Goal: Task Accomplishment & Management: Manage account settings

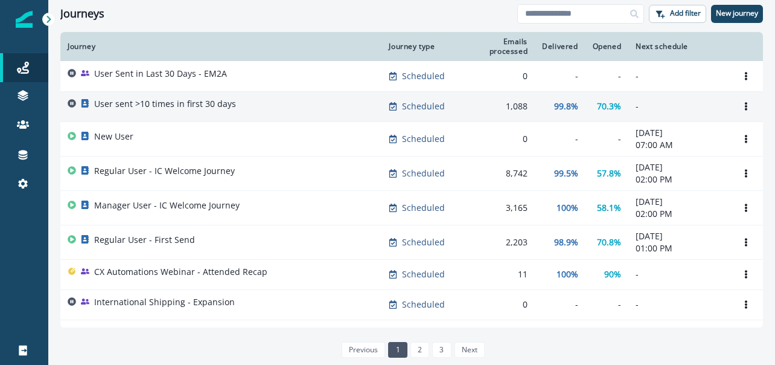
click at [214, 104] on p "User sent >10 times in first 30 days" at bounding box center [165, 104] width 142 height 12
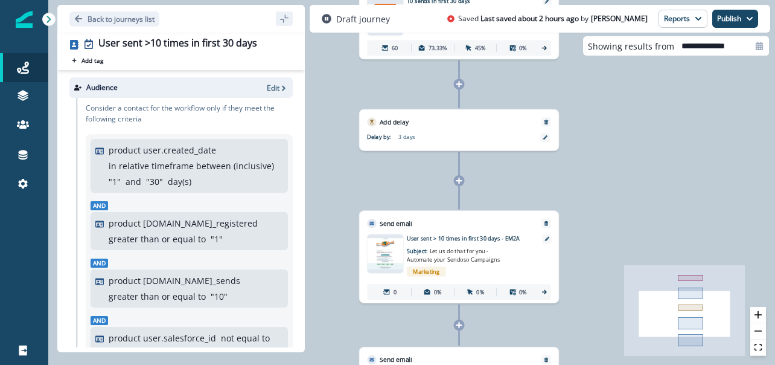
click at [632, 161] on div "70 contacts have entered the journey Add to static list 10 Sends or more in fir…" at bounding box center [411, 182] width 727 height 365
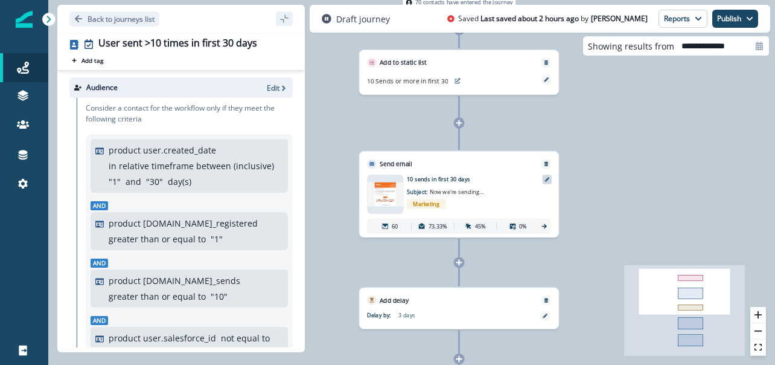
click at [548, 179] on icon at bounding box center [547, 179] width 5 height 5
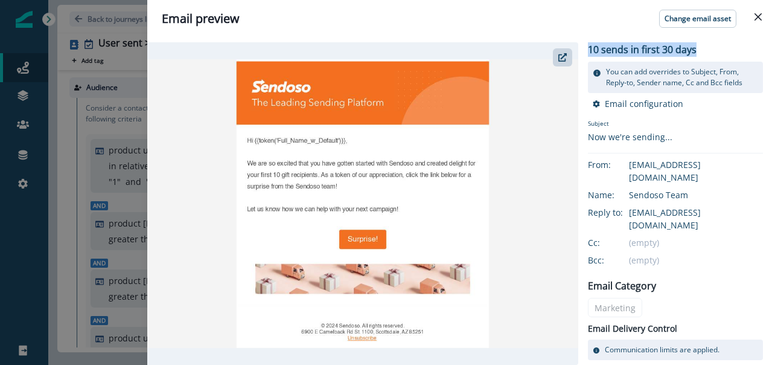
drag, startPoint x: 699, startPoint y: 51, endPoint x: 588, endPoint y: 49, distance: 111.8
click at [587, 49] on div "10 sends in first 30 days You can add overrides to Subject, From, Reply-to, Sen…" at bounding box center [455, 203] width 616 height 323
copy p "10 sends in first 30 days"
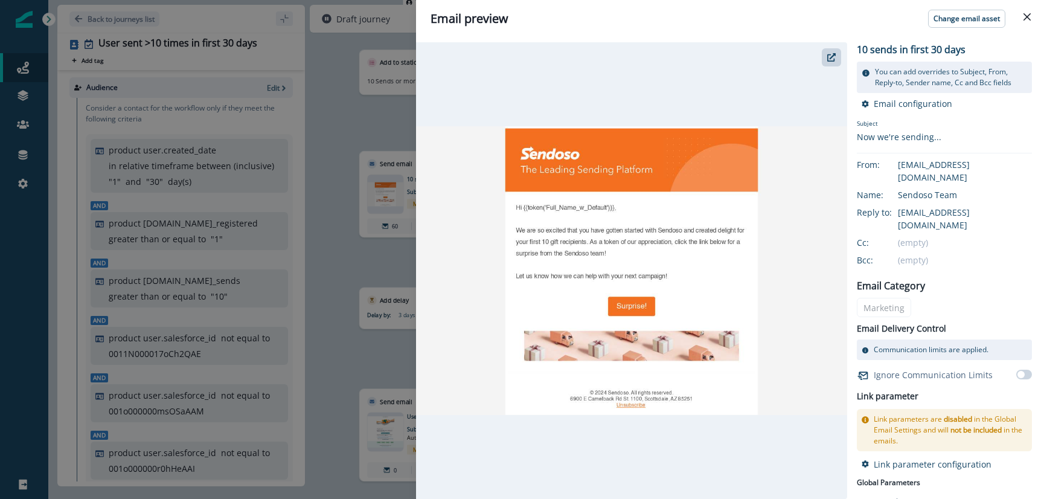
click at [775, 364] on div "10 sends in first 30 days You can add overrides to Subject, From, Reply-to, Sen…" at bounding box center [730, 267] width 628 height 461
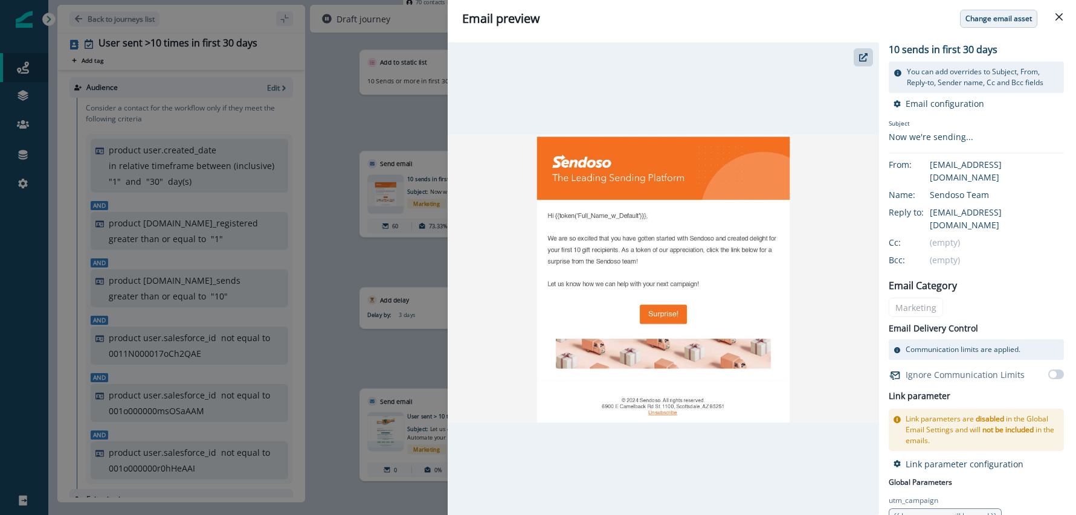
click at [775, 18] on p "Change email asset" at bounding box center [998, 18] width 66 height 8
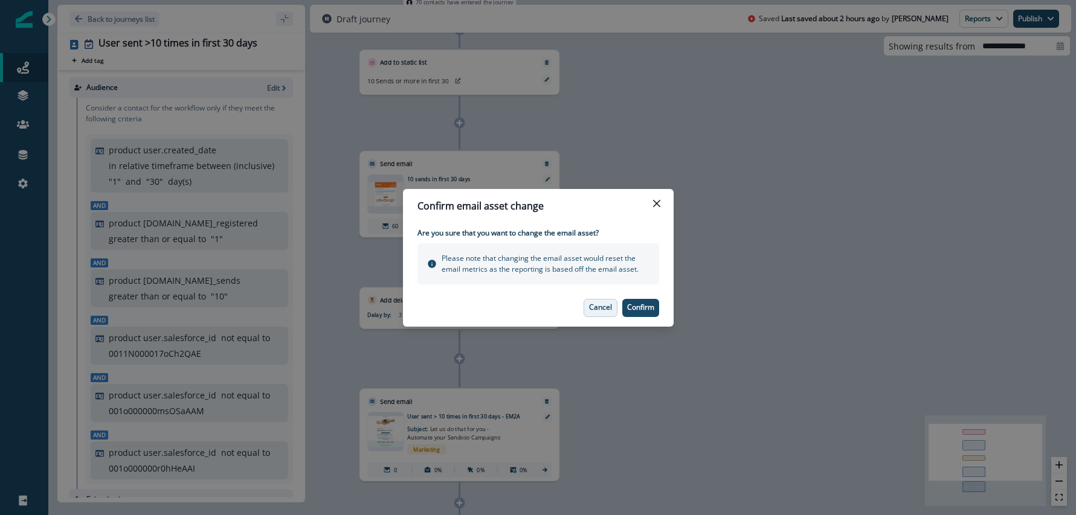
click at [596, 309] on p "Cancel" at bounding box center [600, 307] width 23 height 8
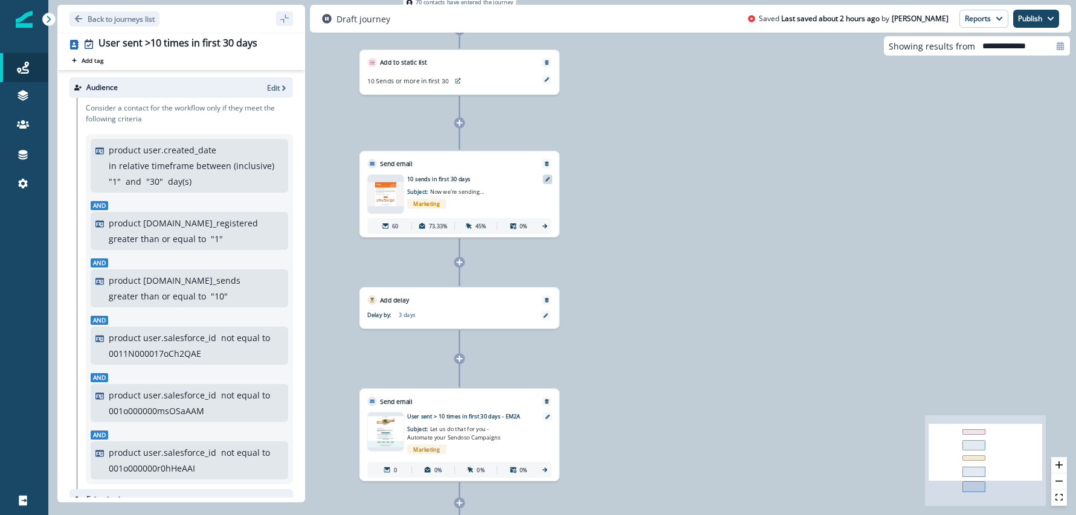
click at [548, 179] on icon at bounding box center [547, 179] width 5 height 5
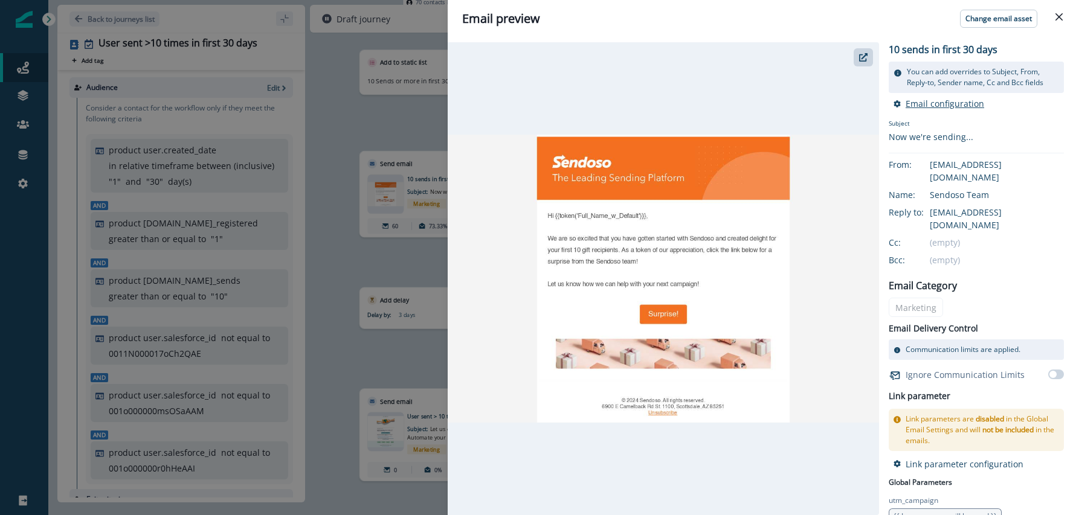
click at [775, 103] on p "Email configuration" at bounding box center [944, 103] width 79 height 11
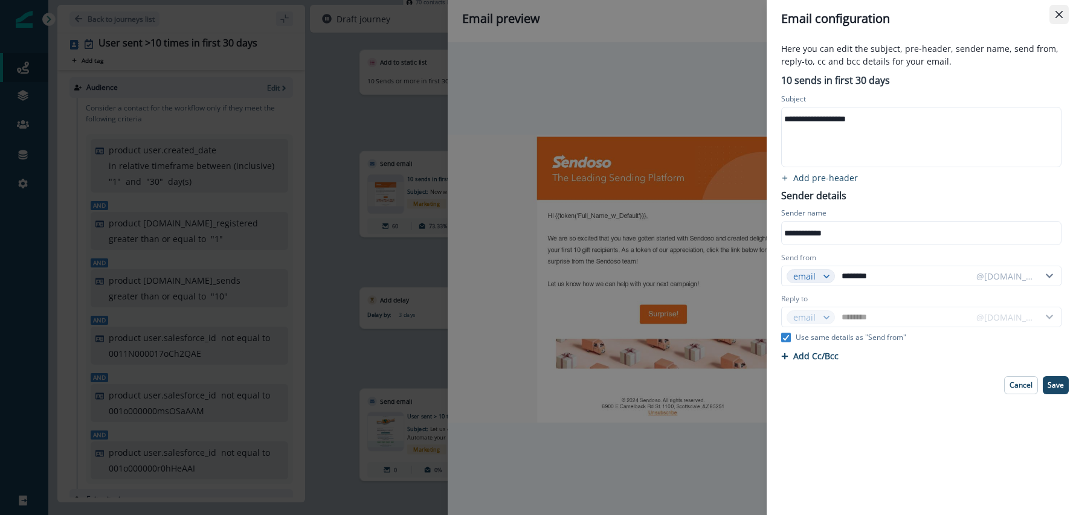
click at [775, 10] on button "Close" at bounding box center [1058, 14] width 19 height 19
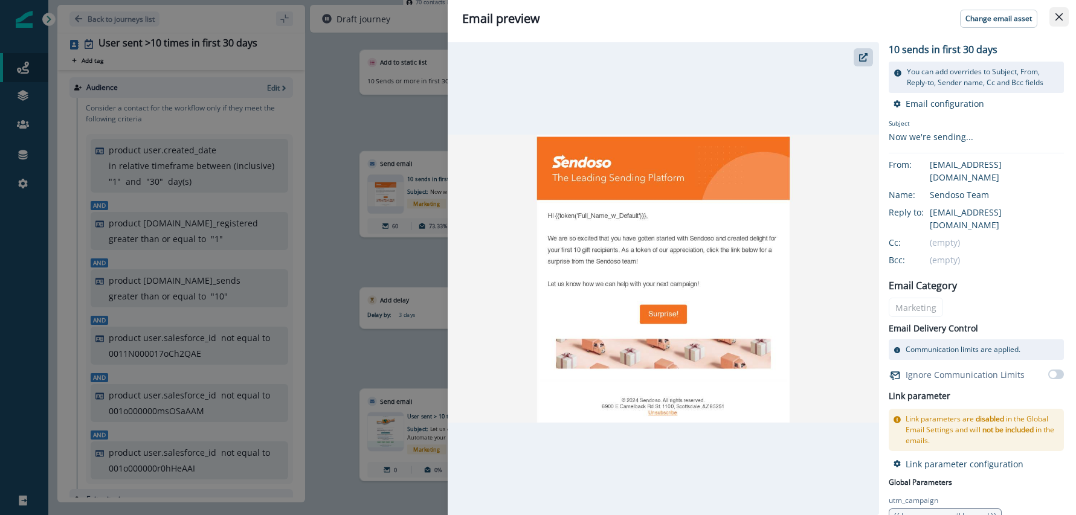
click at [775, 15] on icon "Close" at bounding box center [1058, 16] width 7 height 7
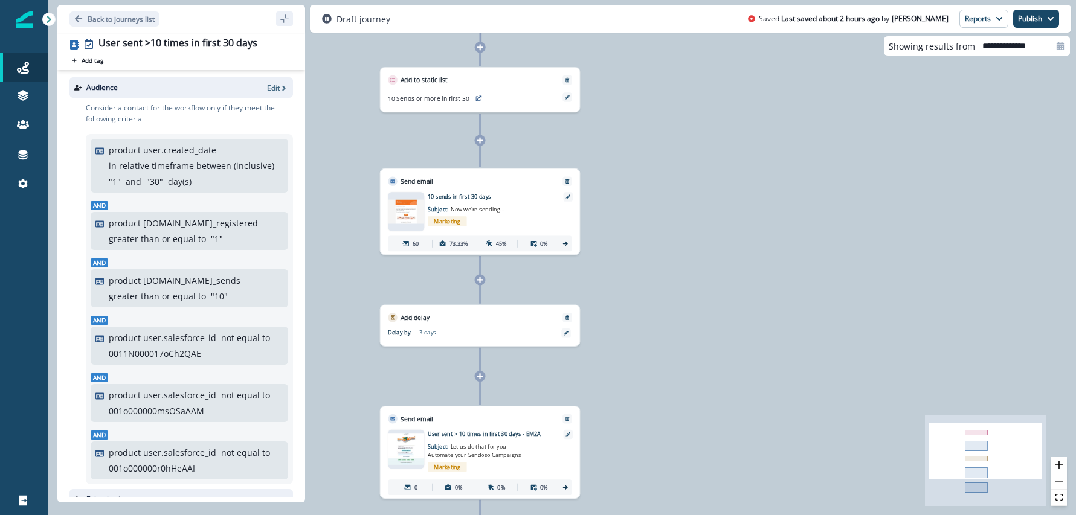
click at [397, 207] on img at bounding box center [406, 211] width 36 height 24
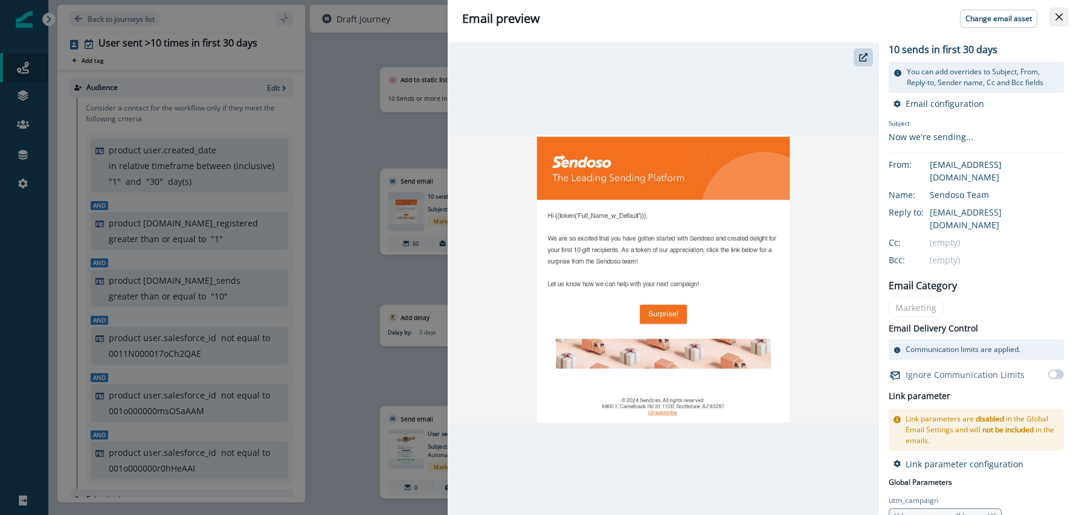
click at [775, 18] on icon "Close" at bounding box center [1058, 16] width 7 height 7
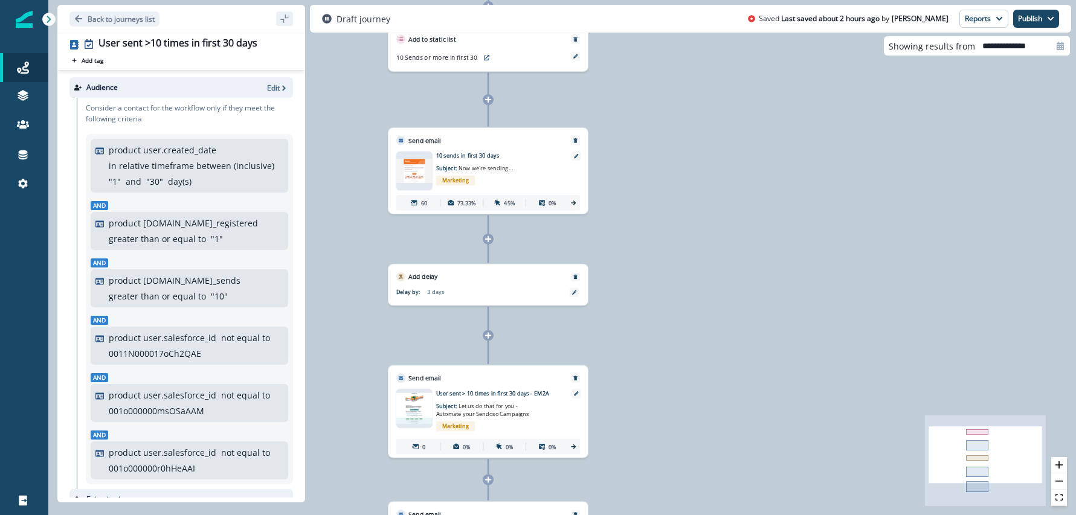
click at [411, 364] on img at bounding box center [414, 408] width 36 height 31
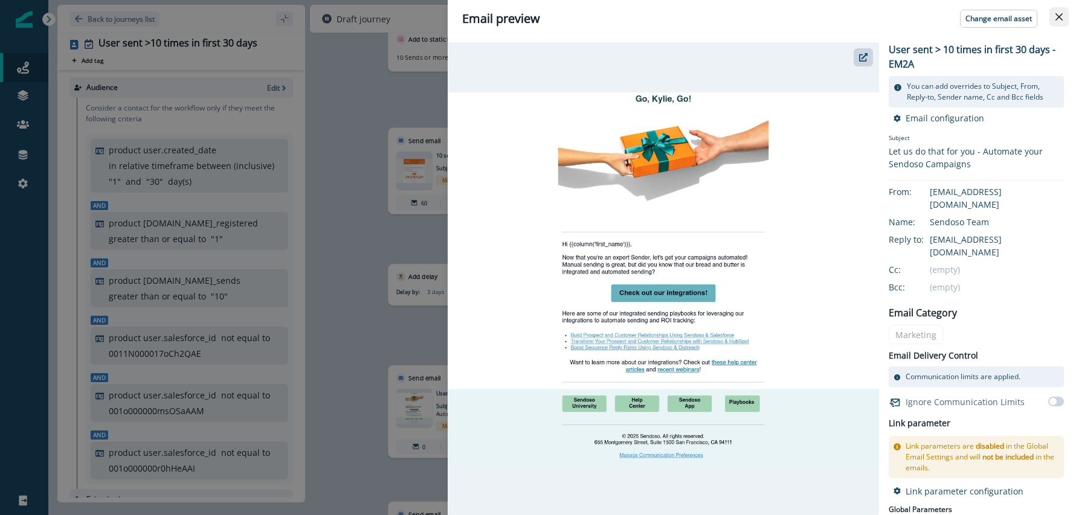
click at [775, 14] on icon "Close" at bounding box center [1058, 16] width 7 height 7
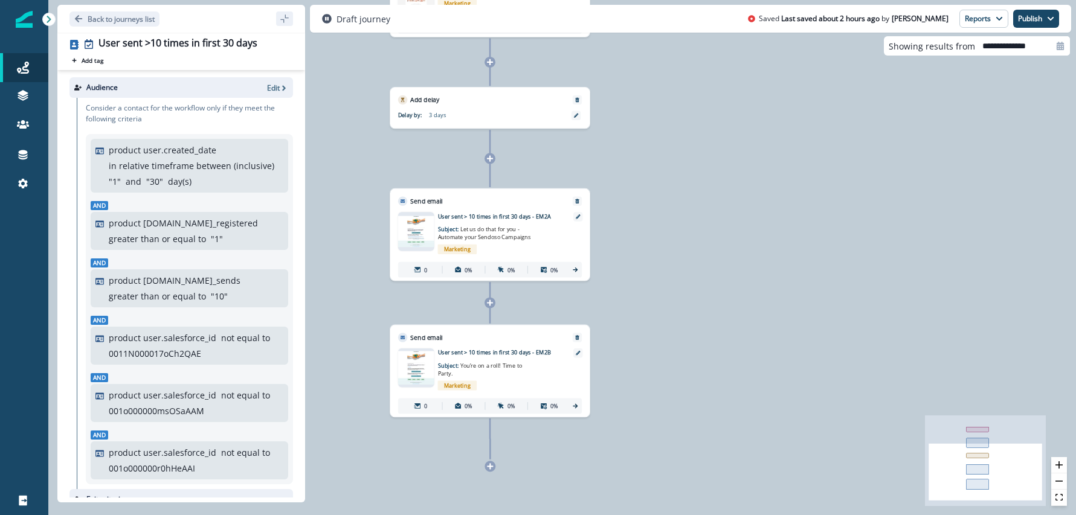
click at [431, 364] on img at bounding box center [416, 368] width 36 height 34
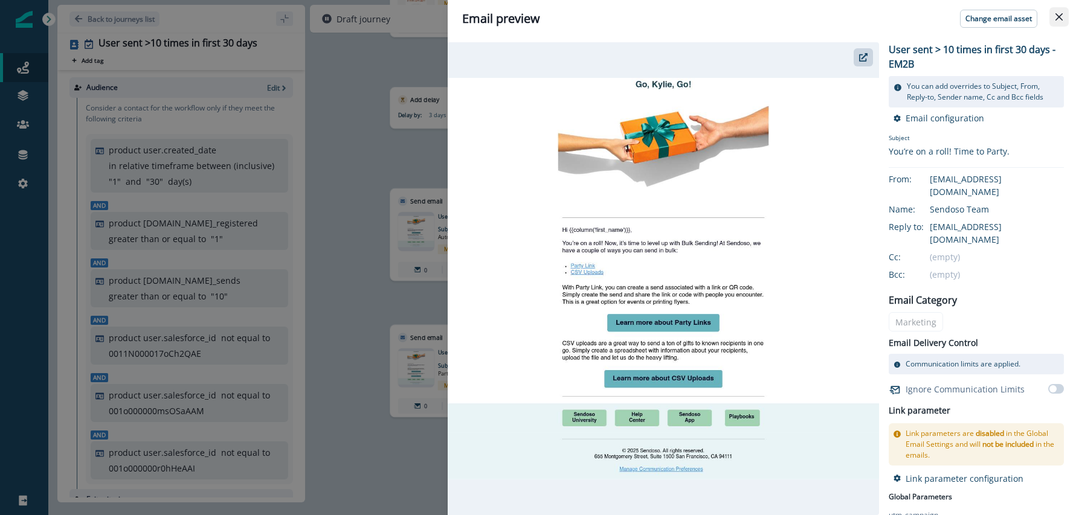
click at [775, 18] on button "Close" at bounding box center [1058, 16] width 19 height 19
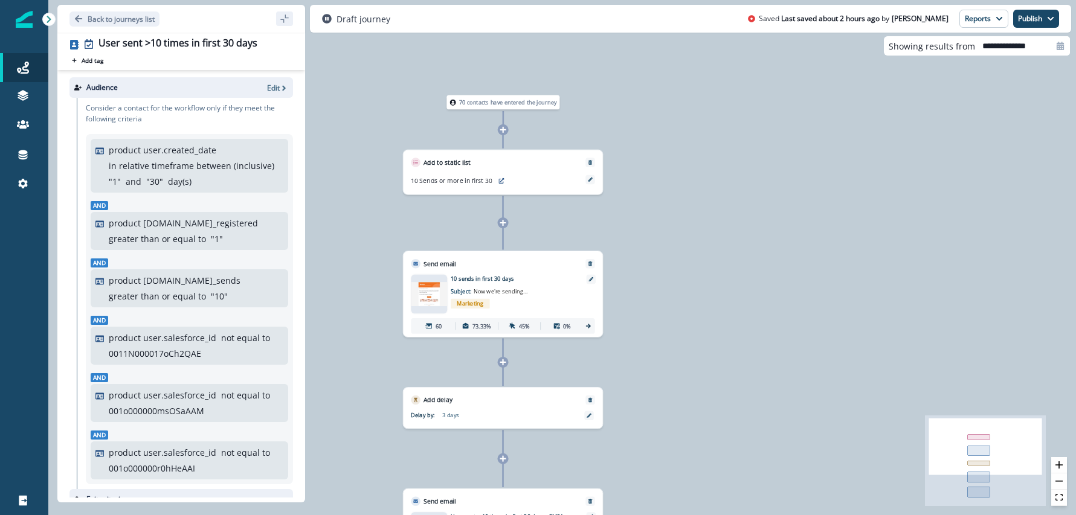
click at [545, 280] on p "10 sends in first 30 days" at bounding box center [513, 279] width 124 height 8
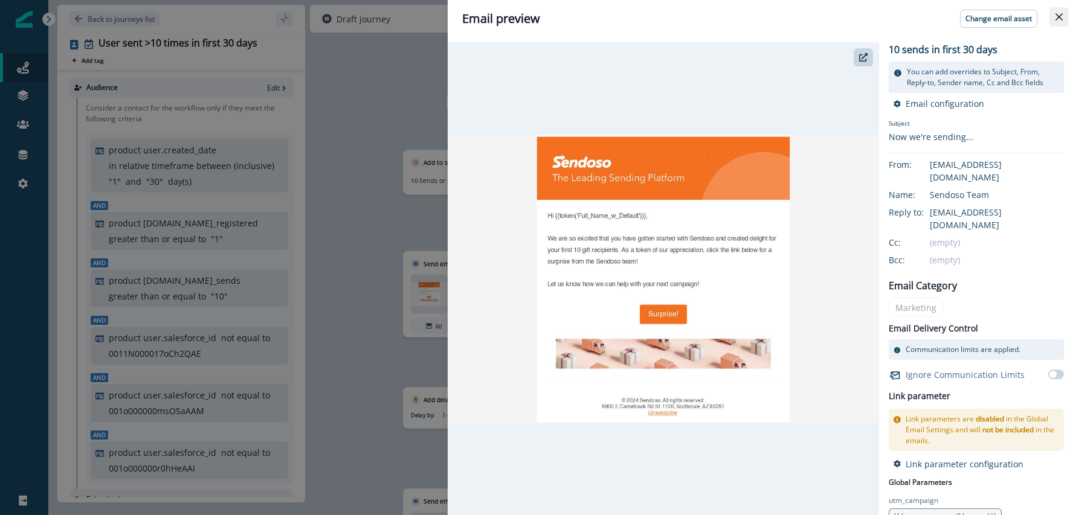
click at [775, 14] on icon "Close" at bounding box center [1058, 16] width 7 height 7
